Goal: Go to known website: Access a specific website the user already knows

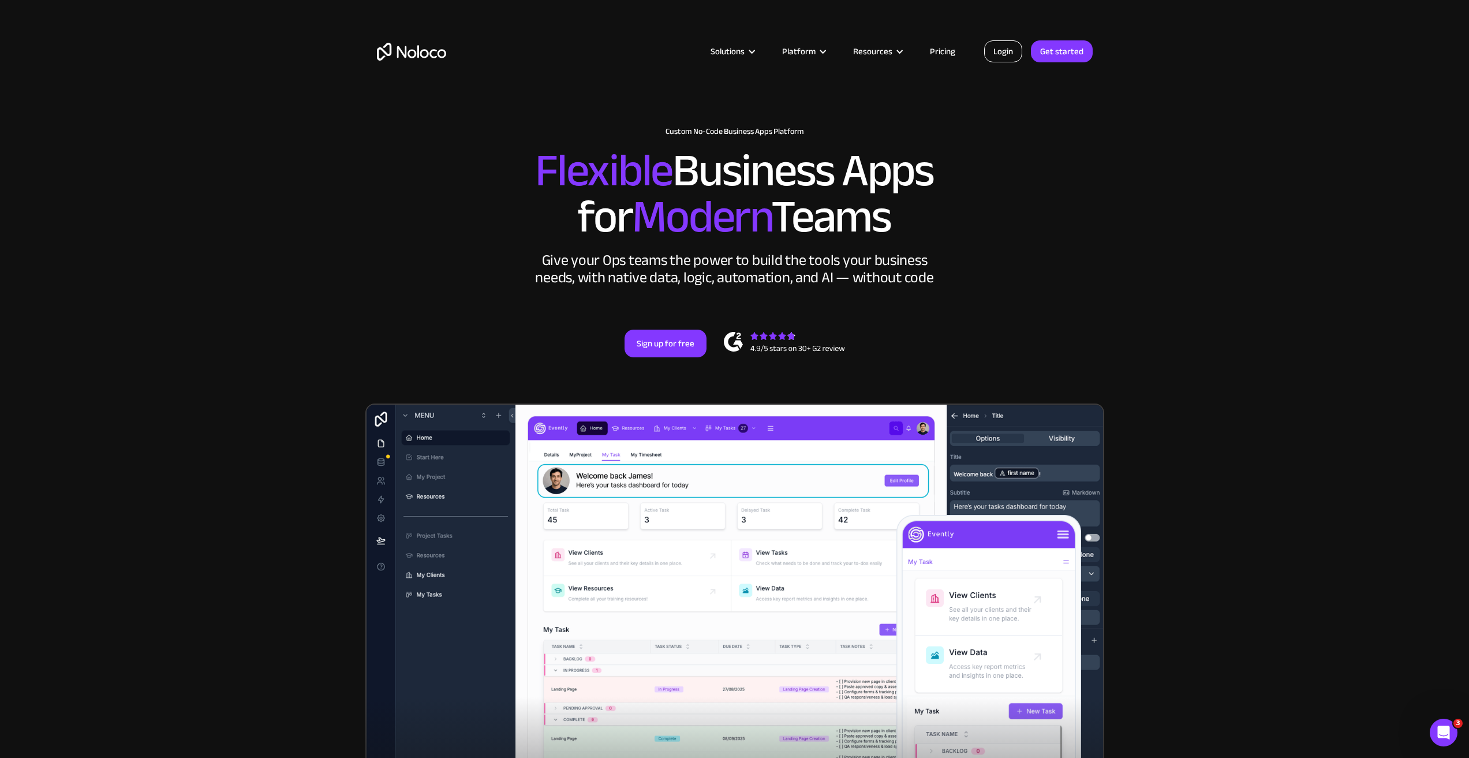
click at [1003, 46] on link "Login" at bounding box center [1003, 51] width 38 height 22
drag, startPoint x: 983, startPoint y: 54, endPoint x: 992, endPoint y: 51, distance: 9.1
click at [984, 54] on article "Solutions Use Cases Business Types Project Management Keep track of customers, …" at bounding box center [715, 51] width 538 height 15
click at [995, 44] on link "Login" at bounding box center [1003, 51] width 38 height 22
click at [1009, 47] on link "Login" at bounding box center [1003, 51] width 38 height 22
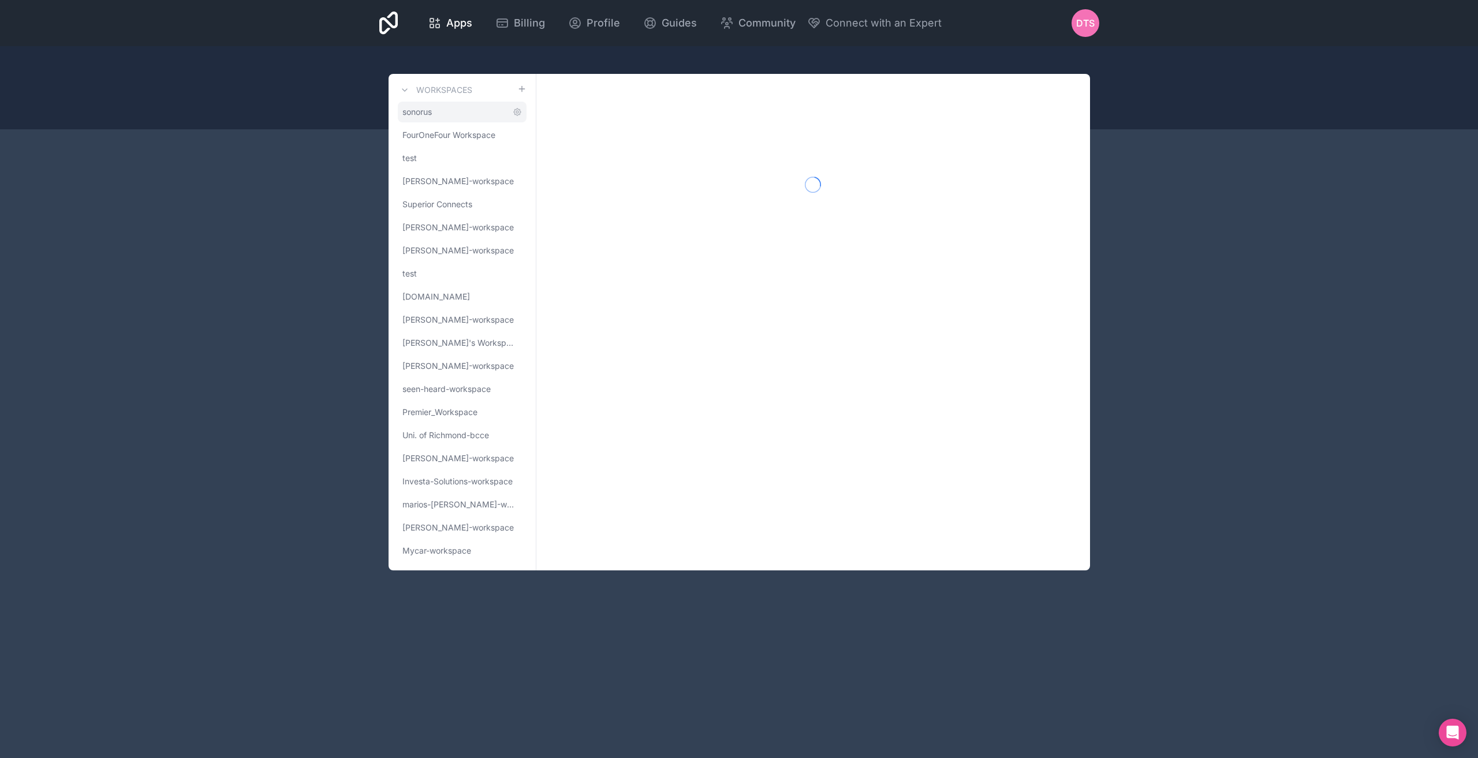
click at [434, 111] on link "sonorus" at bounding box center [462, 112] width 129 height 21
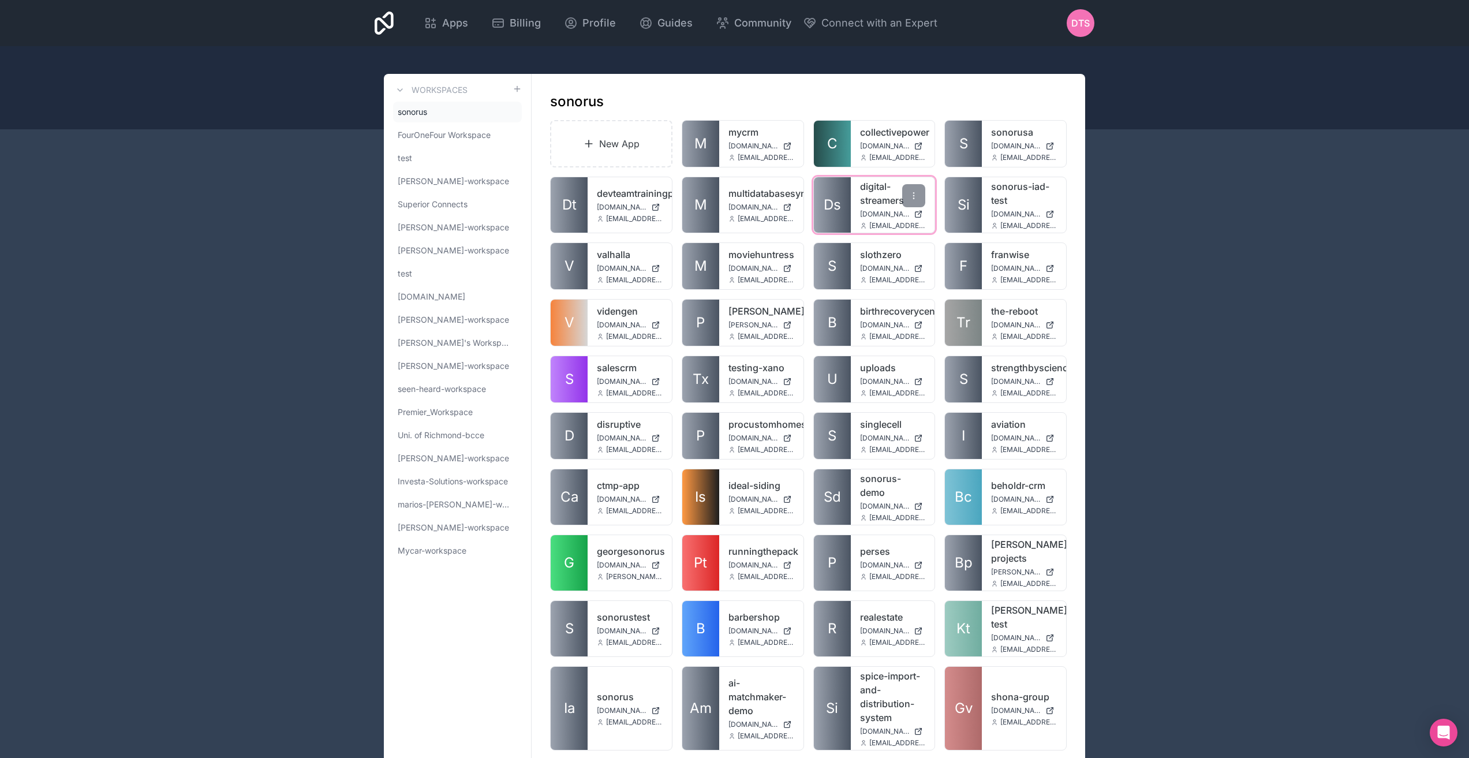
scroll to position [736, 0]
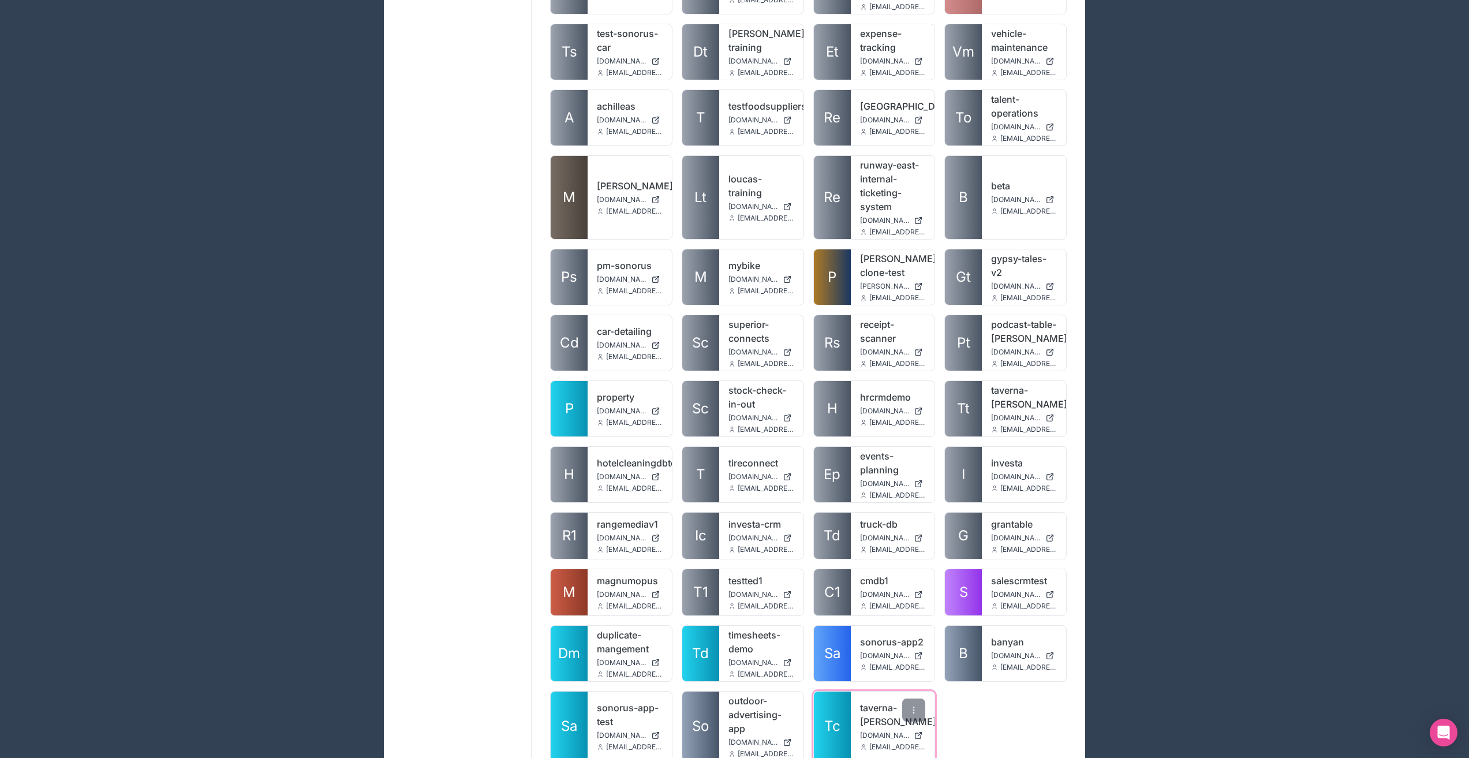
click at [887, 702] on link "taverna-[PERSON_NAME]" at bounding box center [893, 715] width 66 height 28
